Goal: Obtain resource: Obtain resource

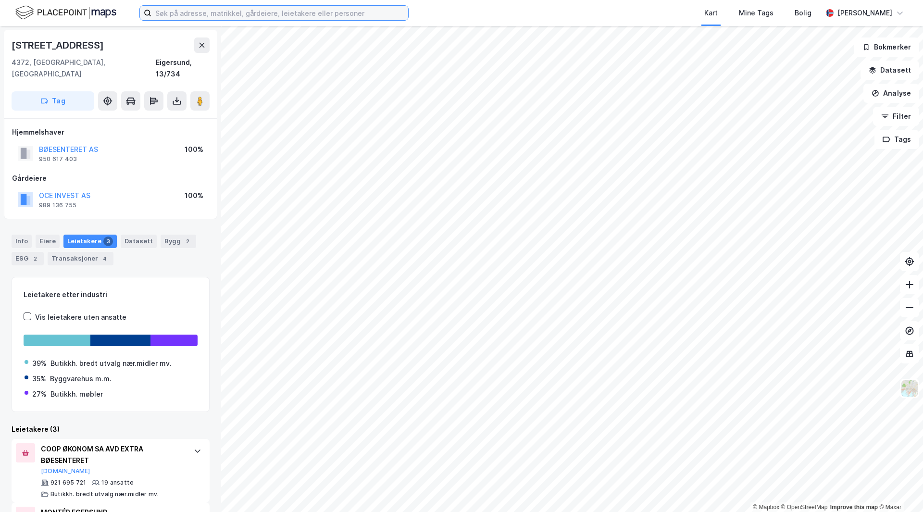
click at [204, 16] on input at bounding box center [279, 13] width 257 height 14
click at [175, 96] on icon at bounding box center [177, 101] width 10 height 10
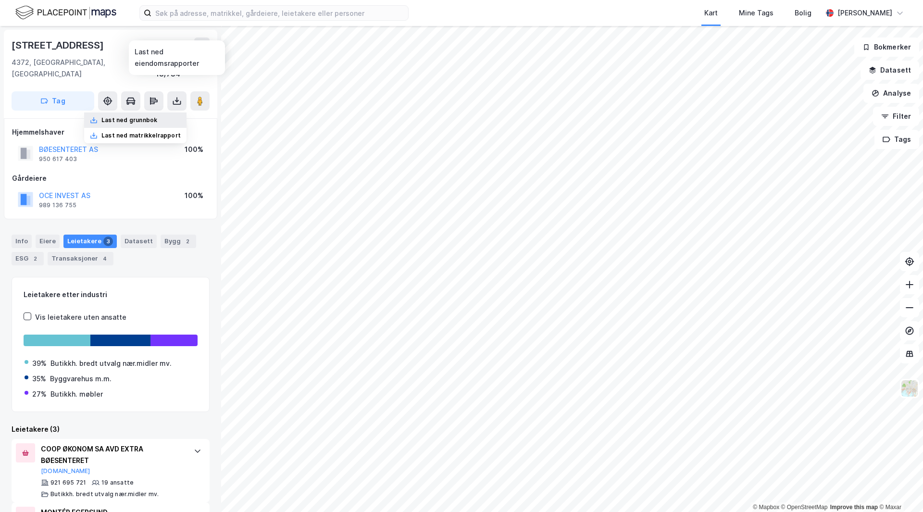
click at [143, 116] on div "Last ned grunnbok" at bounding box center [129, 120] width 56 height 8
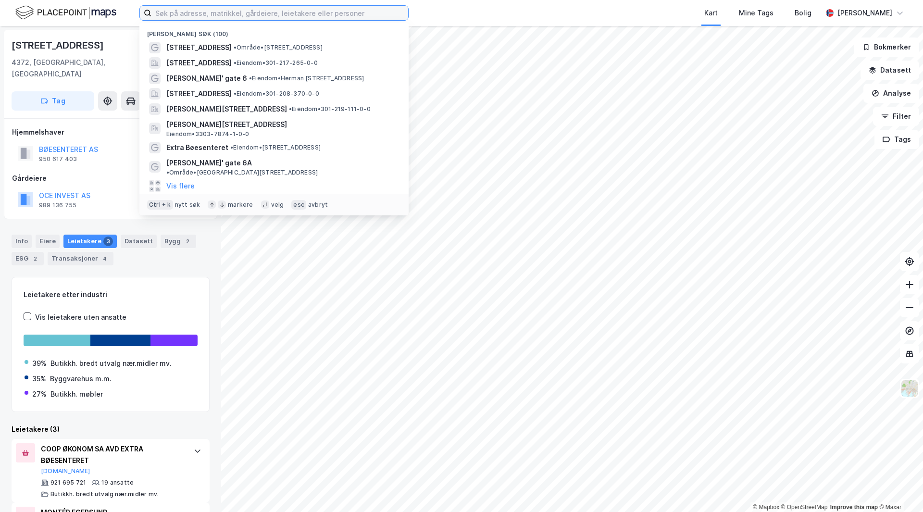
click at [186, 10] on input at bounding box center [279, 13] width 257 height 14
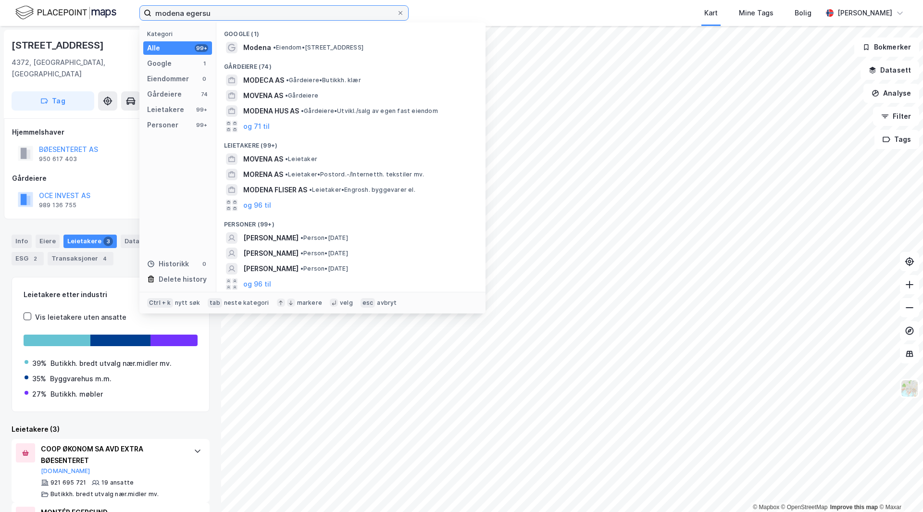
type input "[GEOGRAPHIC_DATA]"
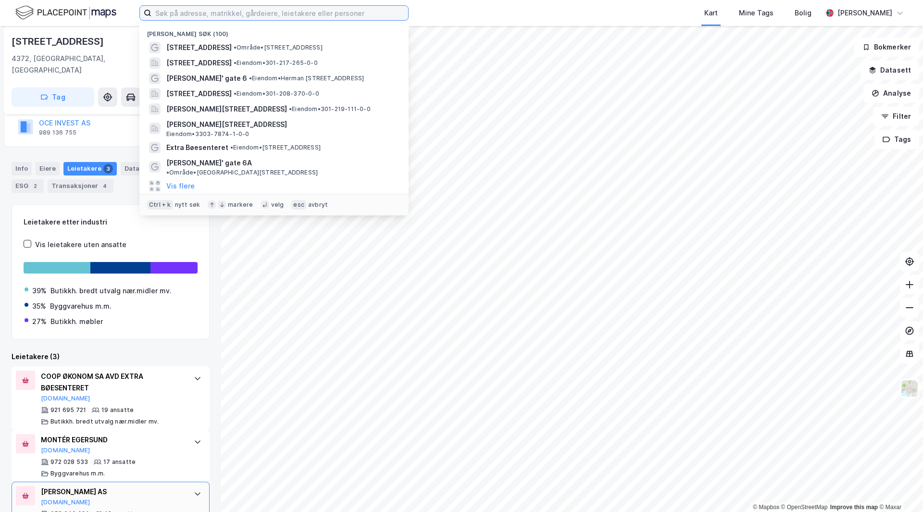
scroll to position [94, 0]
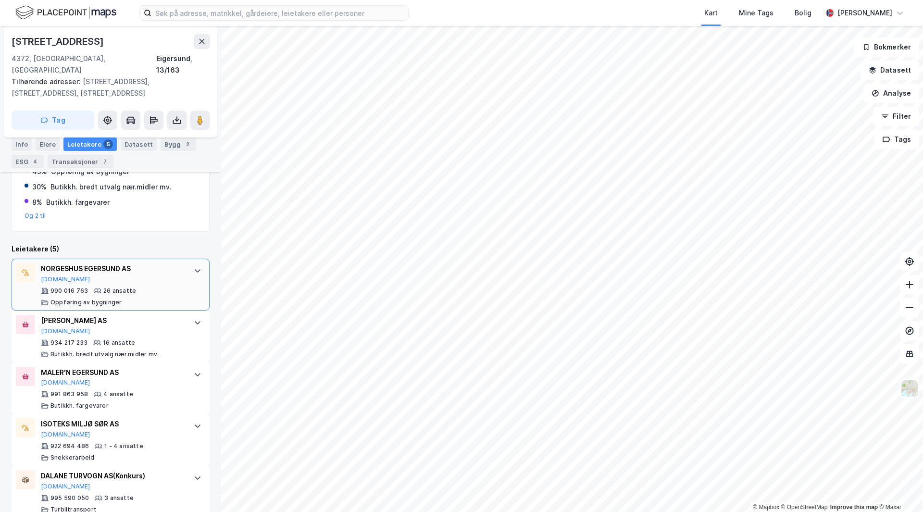
scroll to position [267, 0]
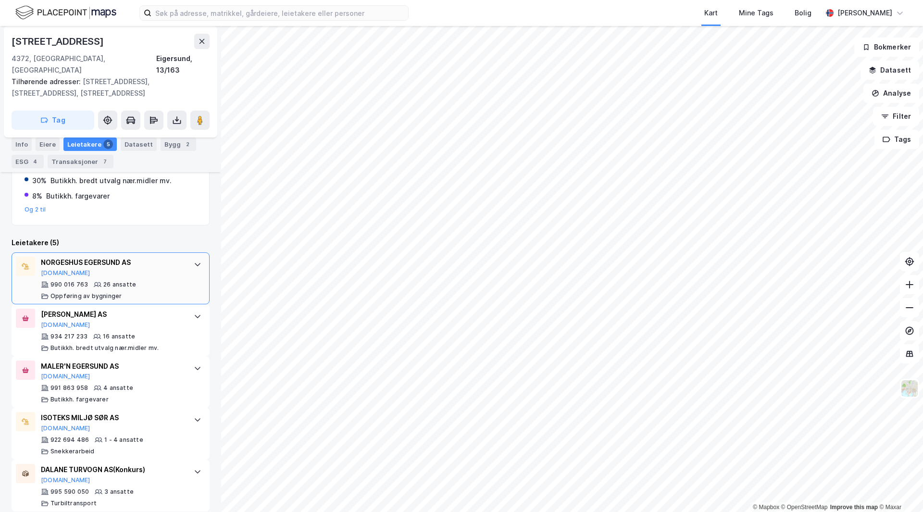
click at [54, 266] on div "NORGESHUS EGERSUND AS [DOMAIN_NAME] 990 016 763 26 ansatte Oppføring av bygning…" at bounding box center [112, 278] width 143 height 43
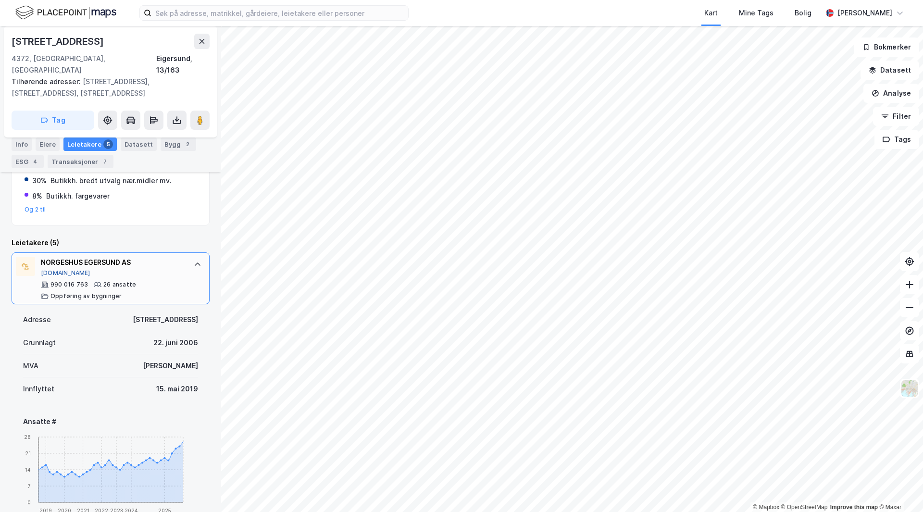
click at [53, 269] on button "[DOMAIN_NAME]" at bounding box center [65, 273] width 49 height 8
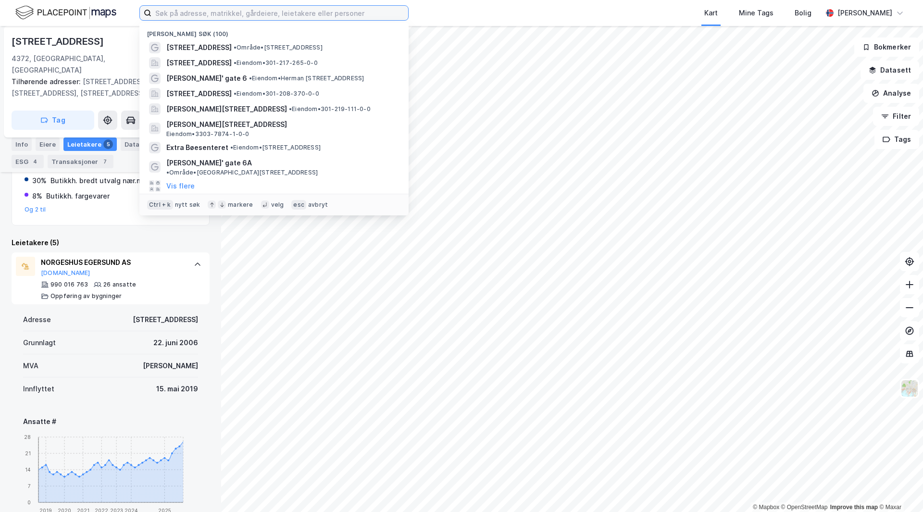
click at [180, 12] on input at bounding box center [279, 13] width 257 height 14
paste input "[STREET_ADDRESS]"
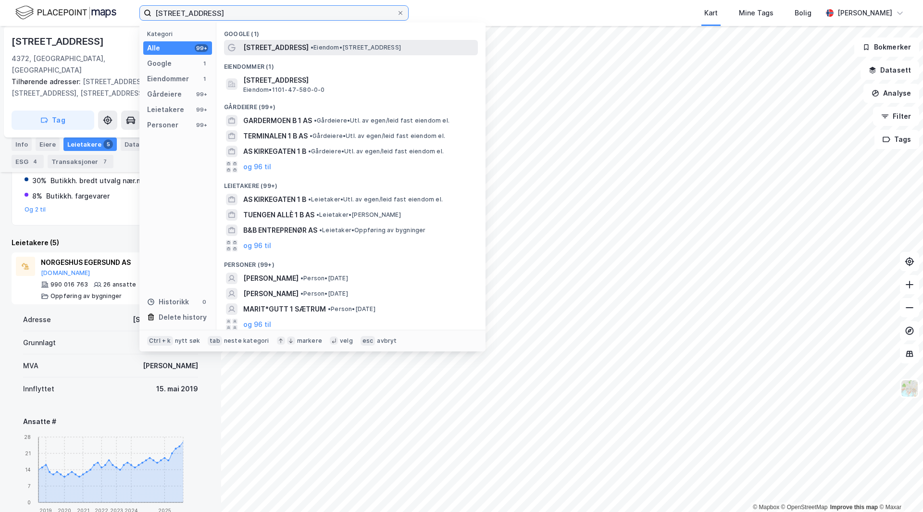
type input "[STREET_ADDRESS]"
click at [269, 50] on span "[STREET_ADDRESS]" at bounding box center [275, 48] width 65 height 12
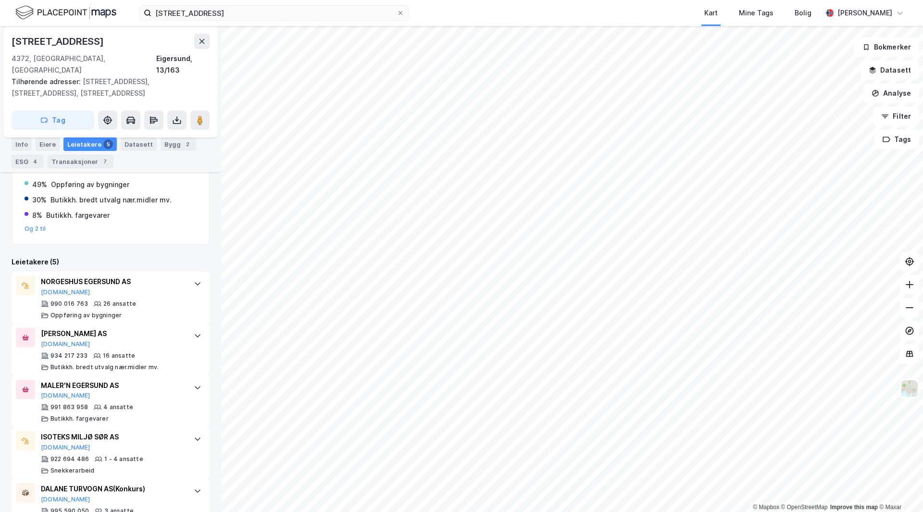
scroll to position [267, 0]
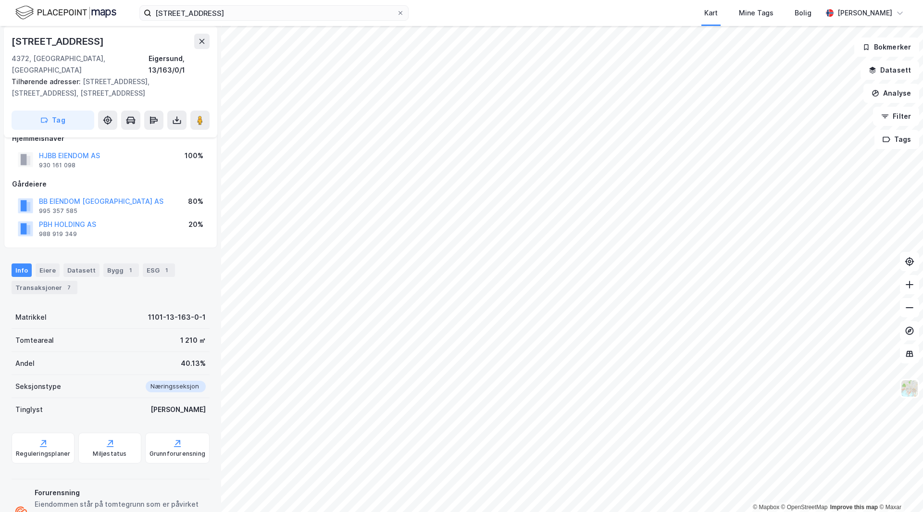
scroll to position [97, 0]
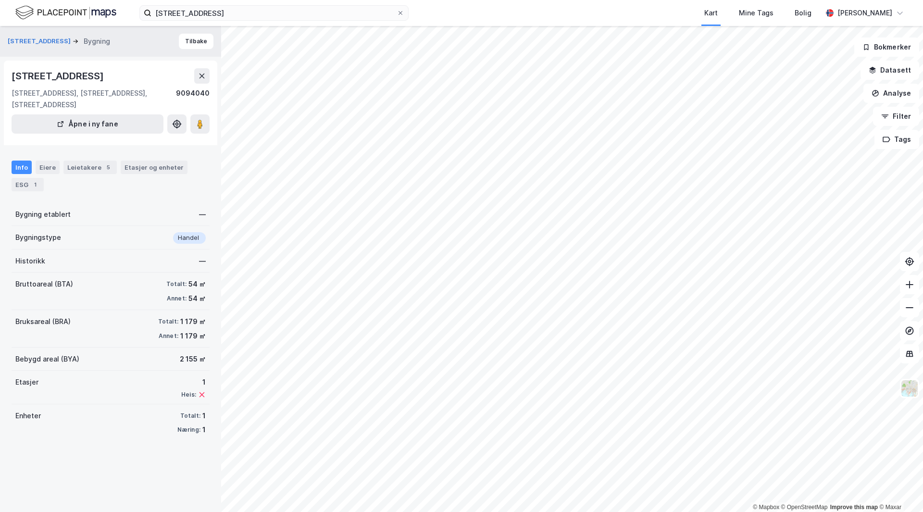
drag, startPoint x: 148, startPoint y: 303, endPoint x: 133, endPoint y: 336, distance: 36.3
click at [133, 303] on div "Bruttoareal (BTA) Totalt: 54 ㎡ Annet: 54 ㎡" at bounding box center [111, 290] width 198 height 37
drag, startPoint x: 127, startPoint y: 357, endPoint x: 132, endPoint y: 307, distance: 50.7
click at [201, 134] on button at bounding box center [199, 123] width 19 height 19
click at [30, 76] on div "[STREET_ADDRESS]" at bounding box center [59, 75] width 94 height 15
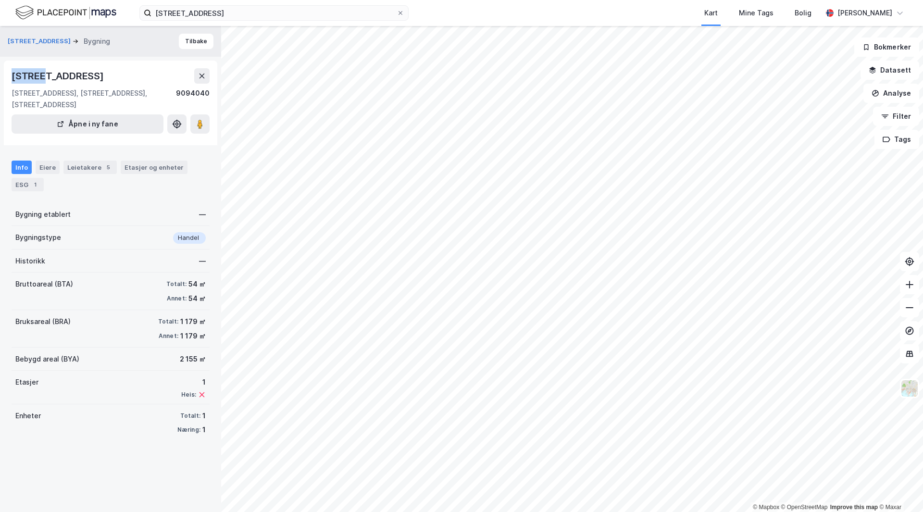
click at [30, 76] on div "[STREET_ADDRESS]" at bounding box center [59, 75] width 94 height 15
copy div "[STREET_ADDRESS]"
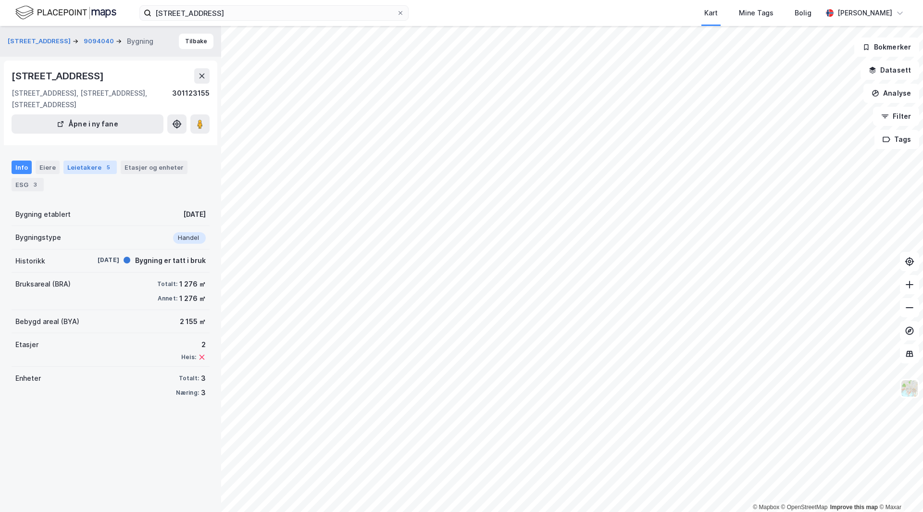
click at [79, 174] on div "Leietakere 5" at bounding box center [89, 166] width 53 height 13
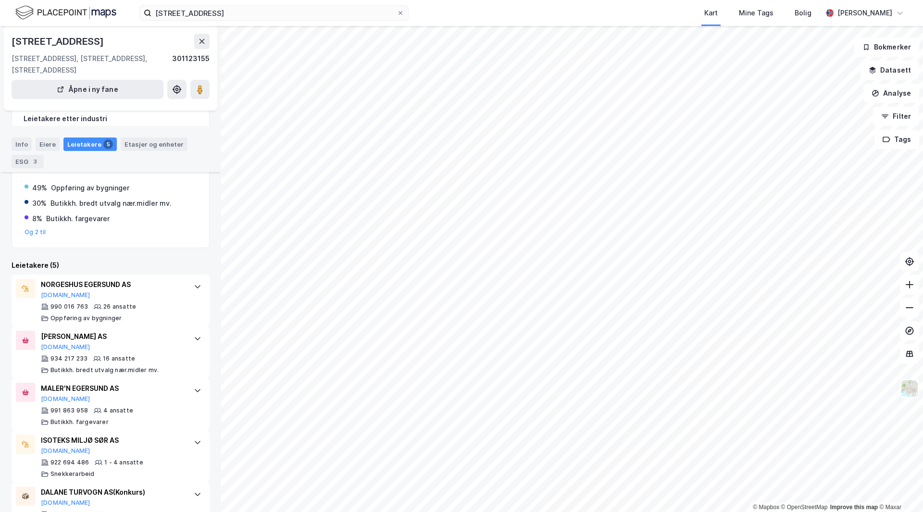
scroll to position [151, 0]
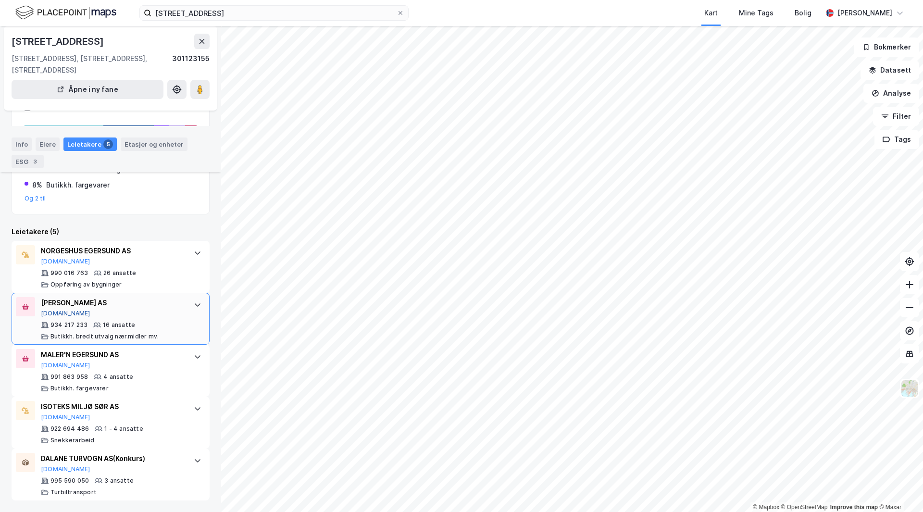
click at [61, 313] on button "[DOMAIN_NAME]" at bounding box center [65, 313] width 49 height 8
click at [45, 469] on button "[DOMAIN_NAME]" at bounding box center [65, 469] width 49 height 8
click at [58, 366] on button "[DOMAIN_NAME]" at bounding box center [65, 365] width 49 height 8
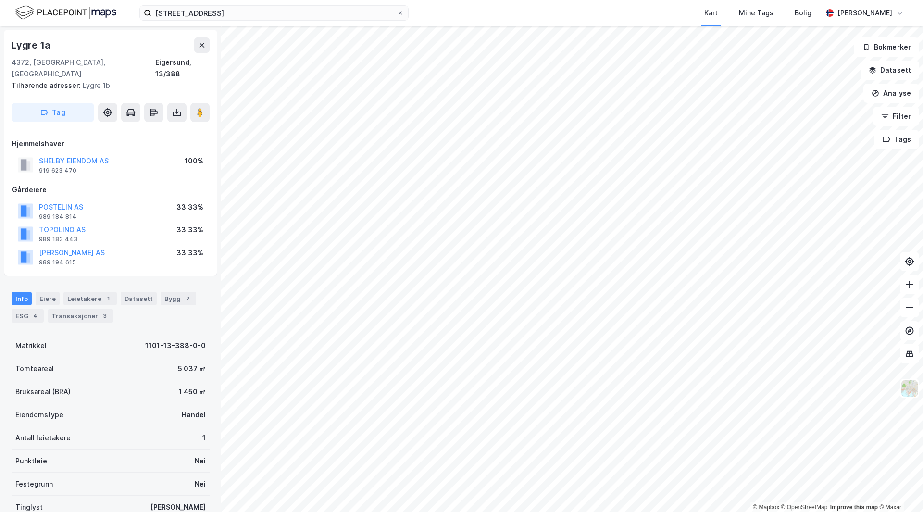
scroll to position [131, 0]
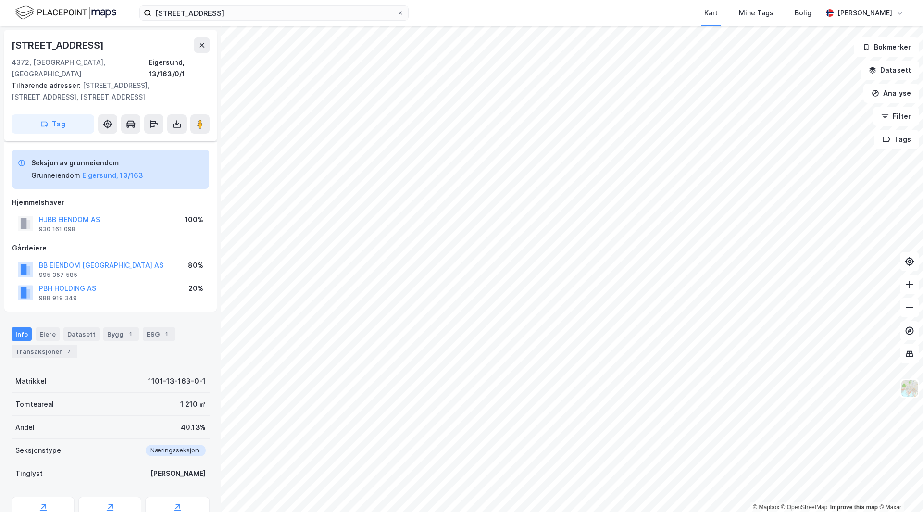
scroll to position [97, 0]
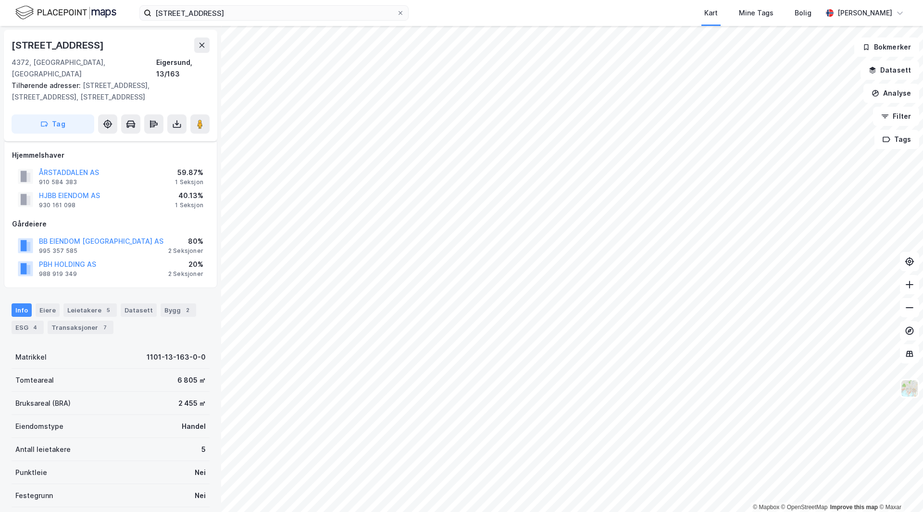
scroll to position [97, 0]
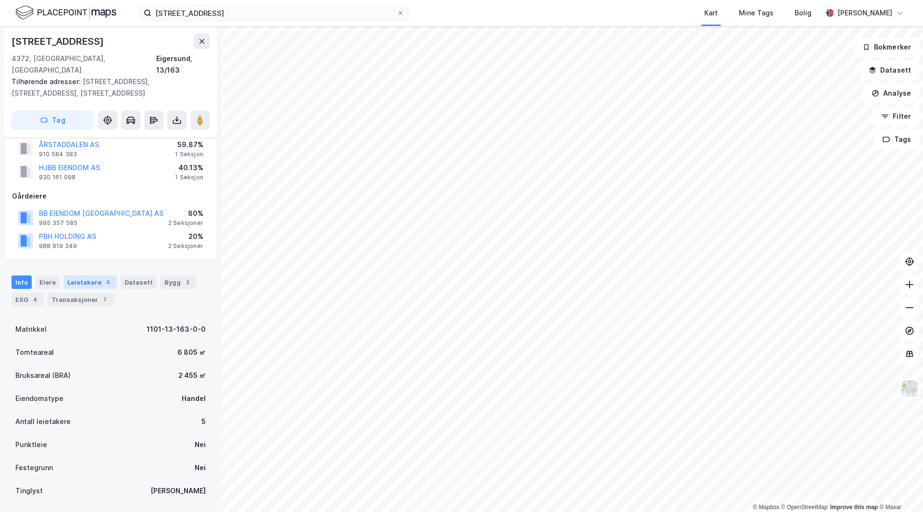
click at [98, 275] on div "Leietakere 5" at bounding box center [89, 281] width 53 height 13
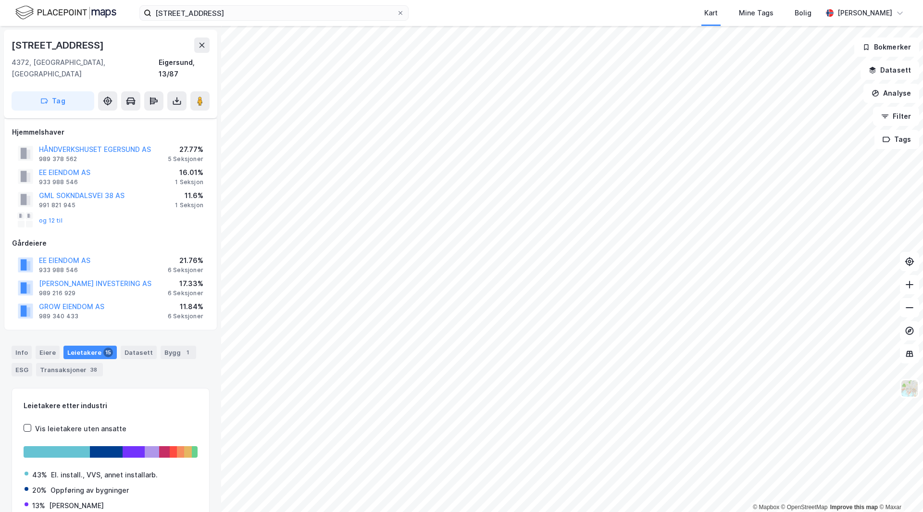
scroll to position [50, 0]
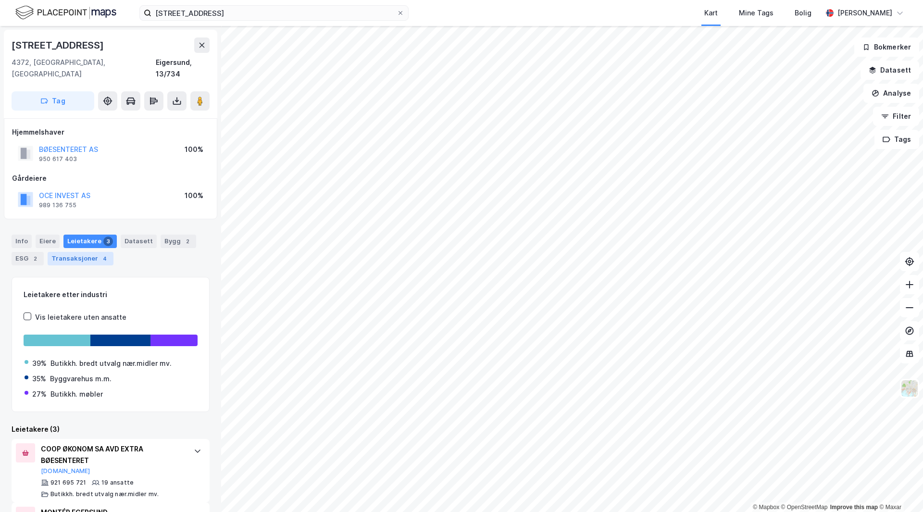
click at [57, 252] on div "Transaksjoner 4" at bounding box center [81, 258] width 66 height 13
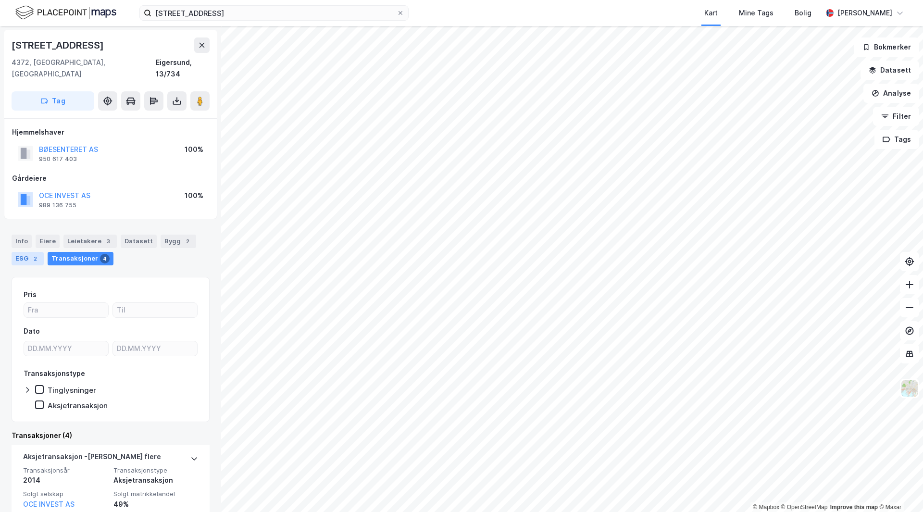
click at [34, 254] on div "2" at bounding box center [35, 259] width 10 height 10
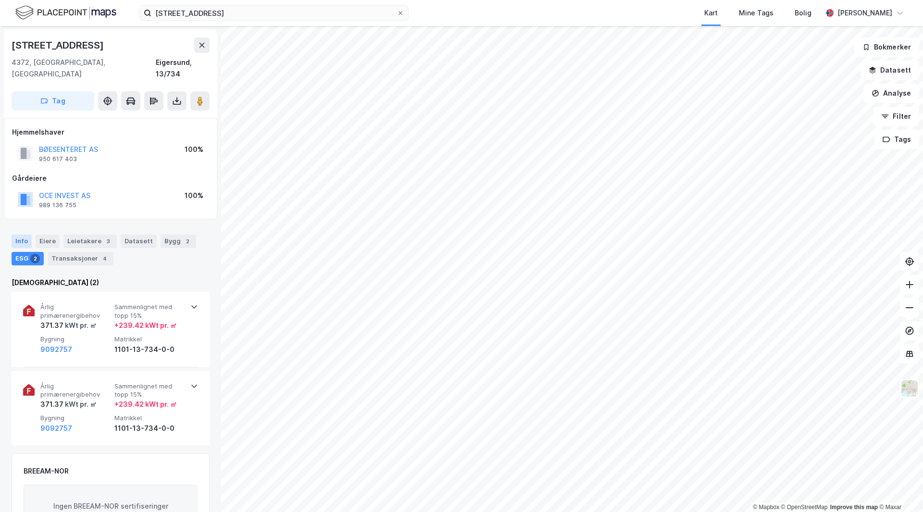
click at [23, 234] on div "Info" at bounding box center [22, 240] width 20 height 13
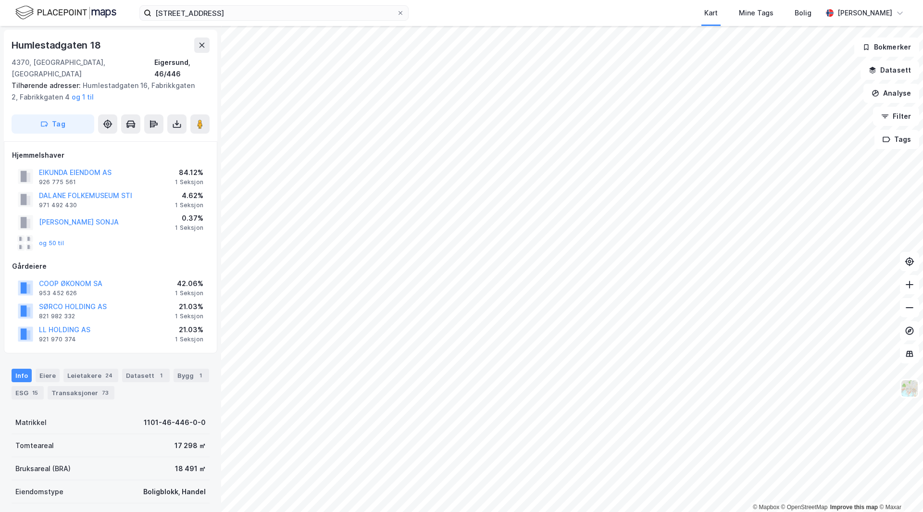
scroll to position [0, 0]
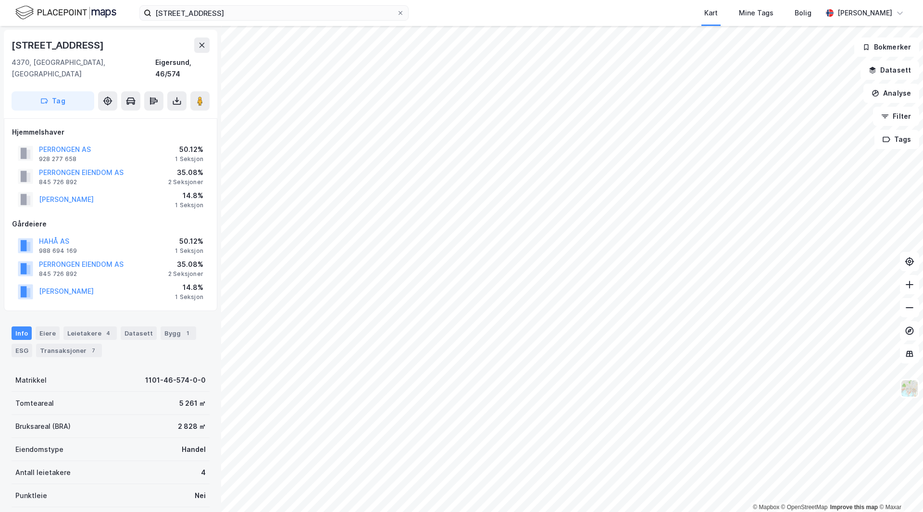
scroll to position [0, 0]
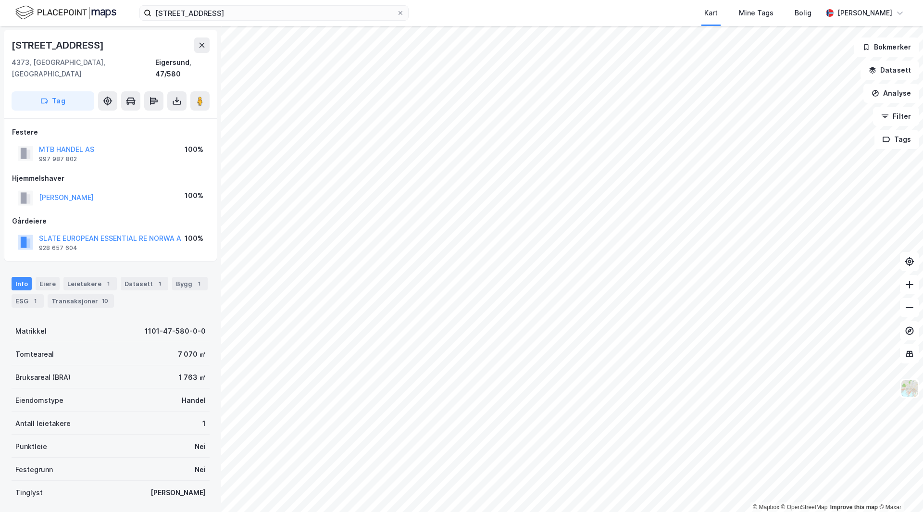
scroll to position [0, 0]
click at [108, 278] on div "1" at bounding box center [108, 283] width 10 height 10
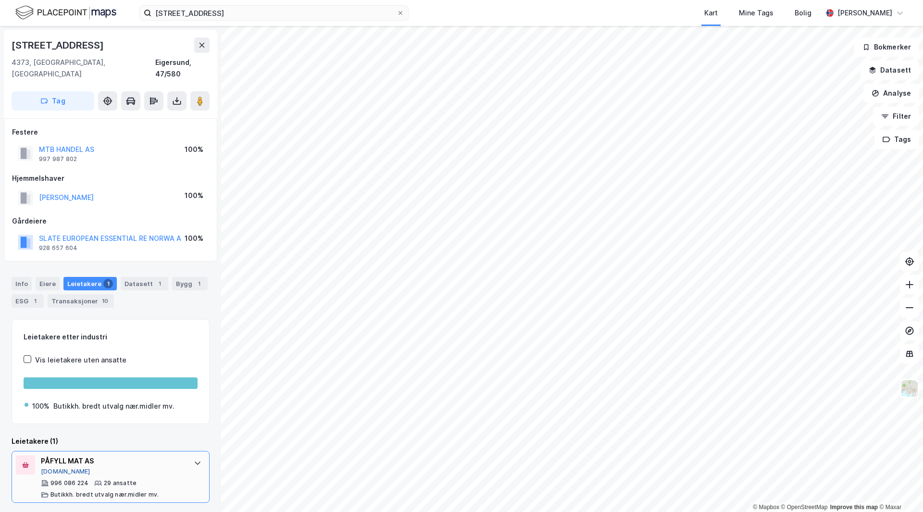
click at [58, 468] on button "[DOMAIN_NAME]" at bounding box center [65, 472] width 49 height 8
click at [551, 11] on div "[STREET_ADDRESS] Kart Mine Tags Bolig [PERSON_NAME] © Mapbox © OpenStreetMap Im…" at bounding box center [461, 256] width 923 height 512
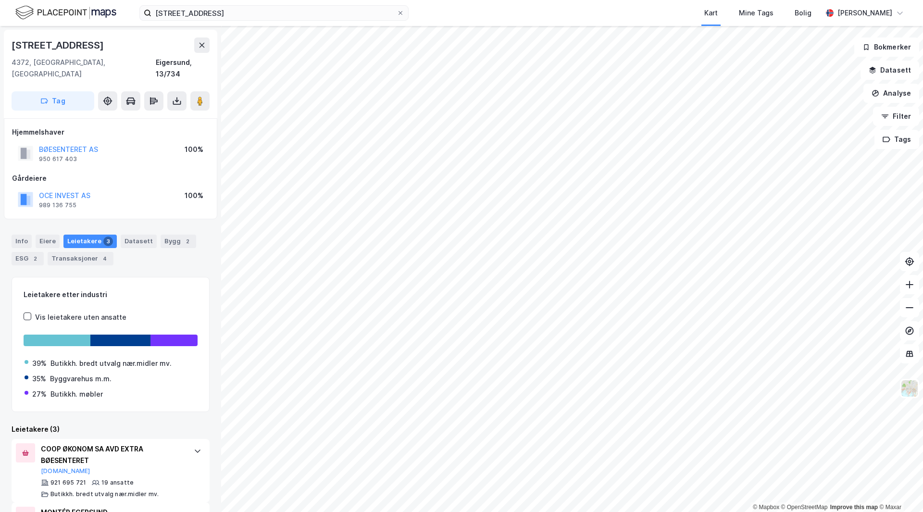
drag, startPoint x: 157, startPoint y: 250, endPoint x: 126, endPoint y: 262, distance: 33.2
click at [22, 234] on div "Info" at bounding box center [22, 240] width 20 height 13
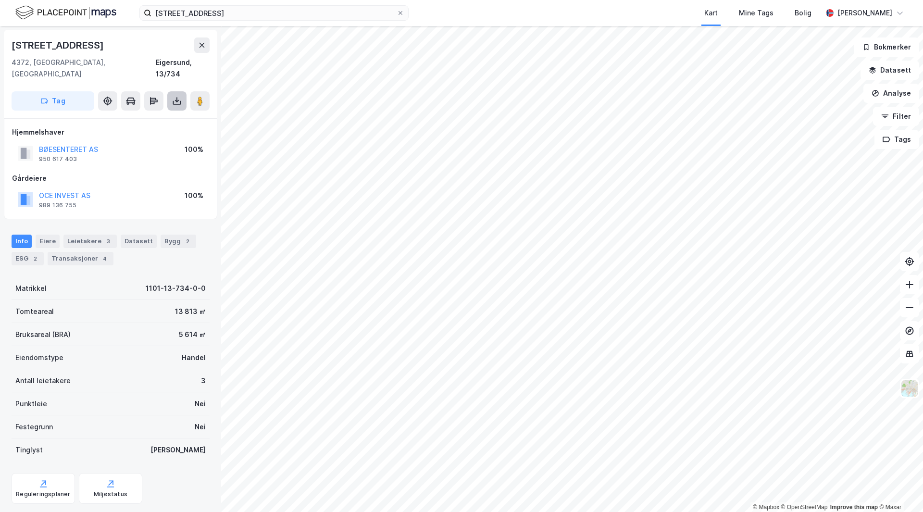
click at [175, 101] on icon at bounding box center [177, 103] width 8 height 4
click at [123, 132] on div "Last ned matrikkelrapport" at bounding box center [140, 136] width 79 height 8
